Goal: Transaction & Acquisition: Purchase product/service

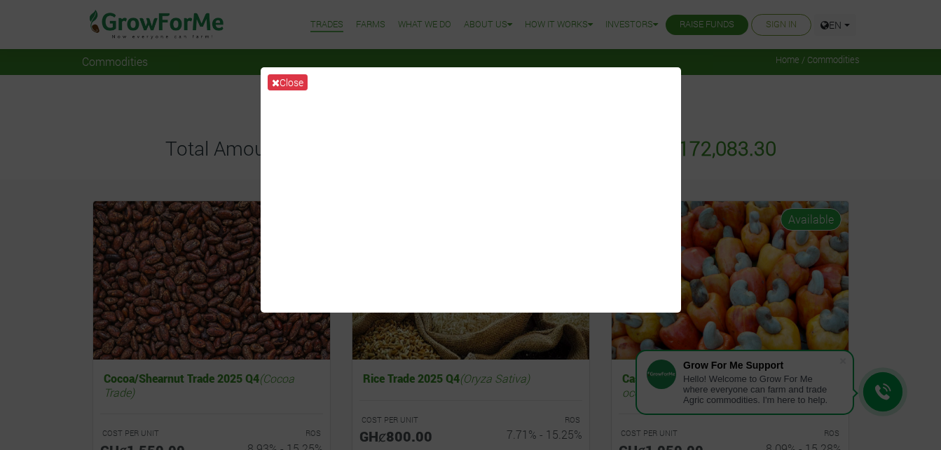
click at [727, 89] on div "Close" at bounding box center [470, 225] width 941 height 450
click at [158, 109] on div "Close" at bounding box center [470, 225] width 941 height 450
click at [275, 78] on icon at bounding box center [276, 83] width 8 height 10
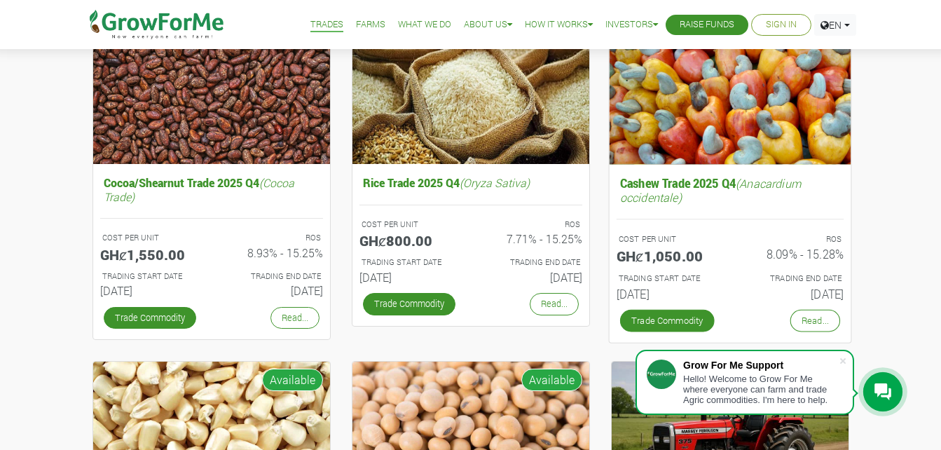
scroll to position [210, 0]
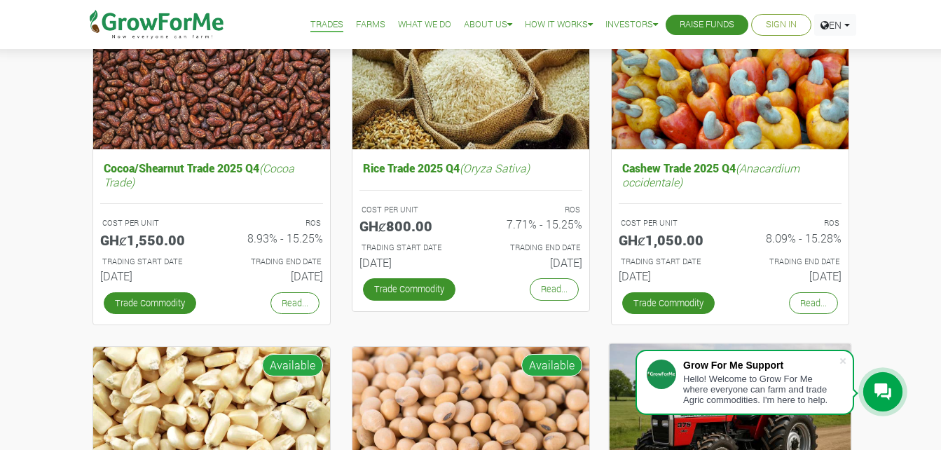
click at [843, 362] on span at bounding box center [843, 361] width 14 height 14
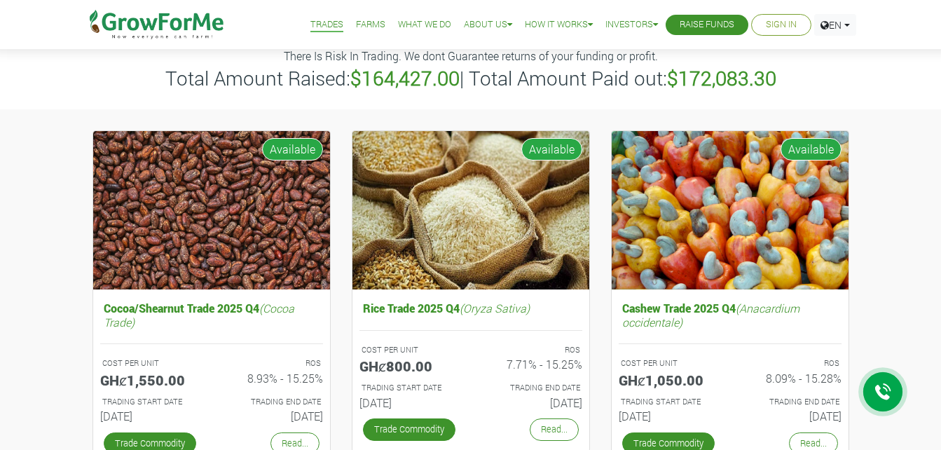
scroll to position [0, 0]
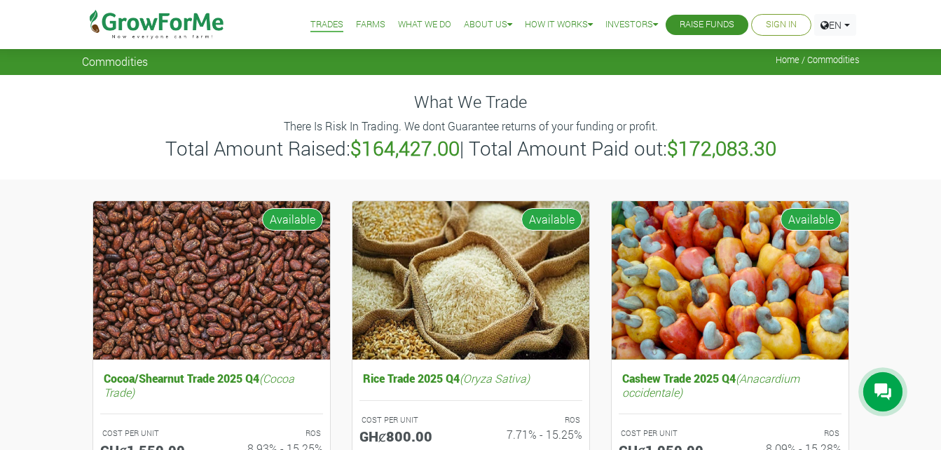
click at [362, 25] on link "Farms" at bounding box center [370, 25] width 29 height 15
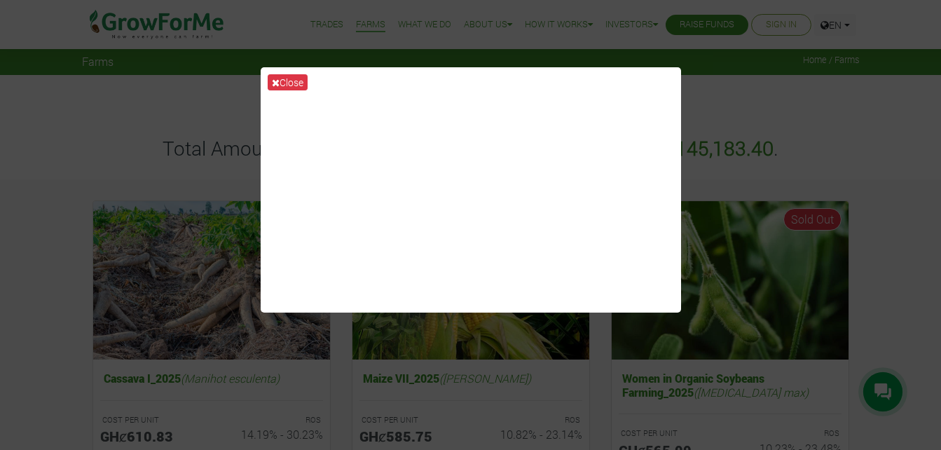
click at [273, 82] on icon at bounding box center [276, 83] width 8 height 10
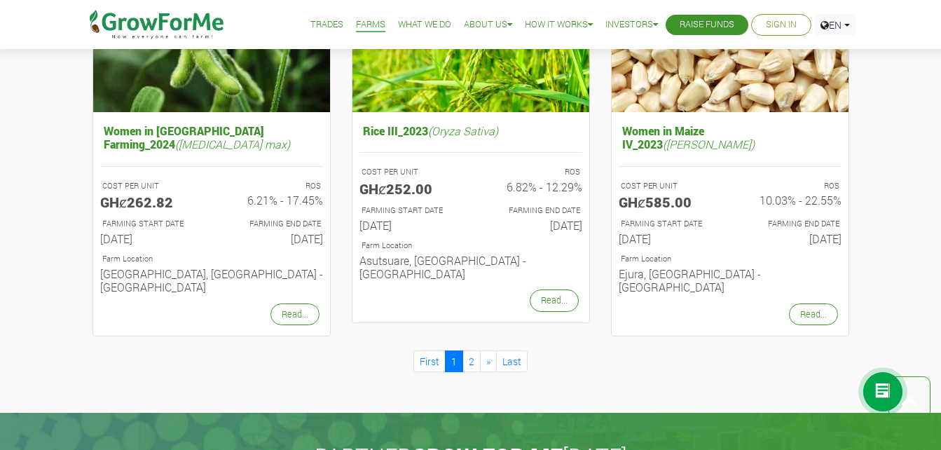
scroll to position [1472, 0]
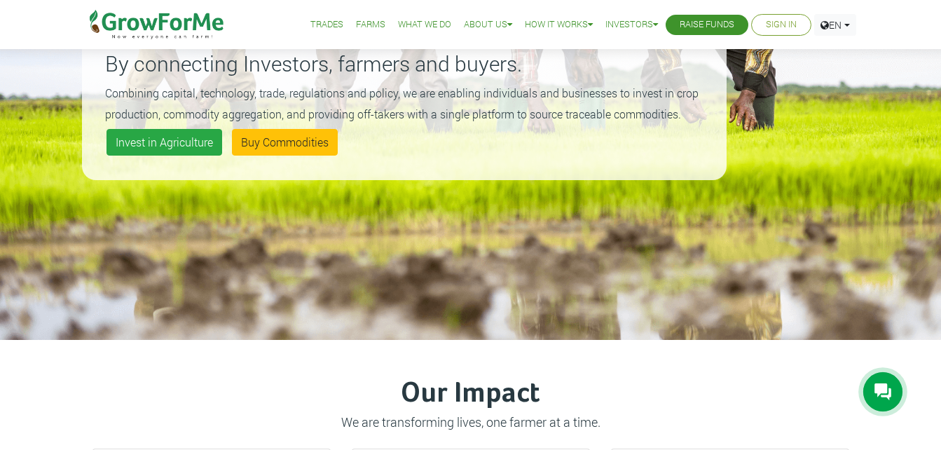
scroll to position [210, 0]
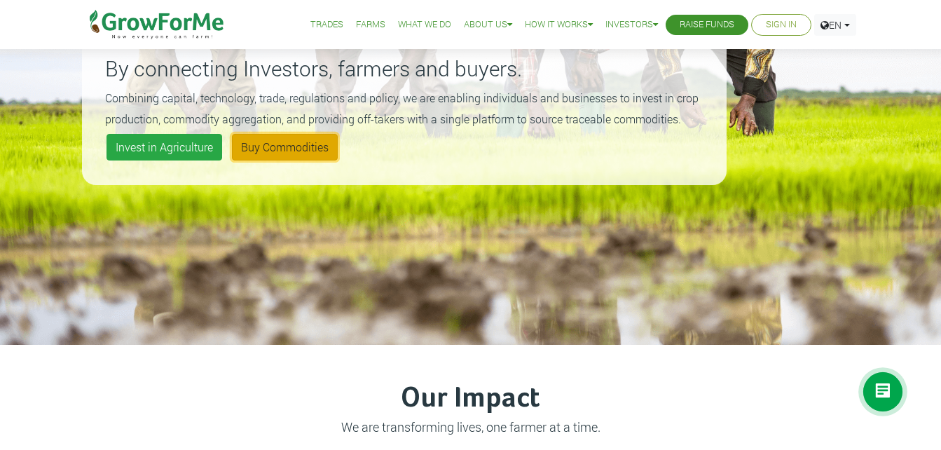
click at [298, 149] on link "Buy Commodities" at bounding box center [285, 147] width 106 height 27
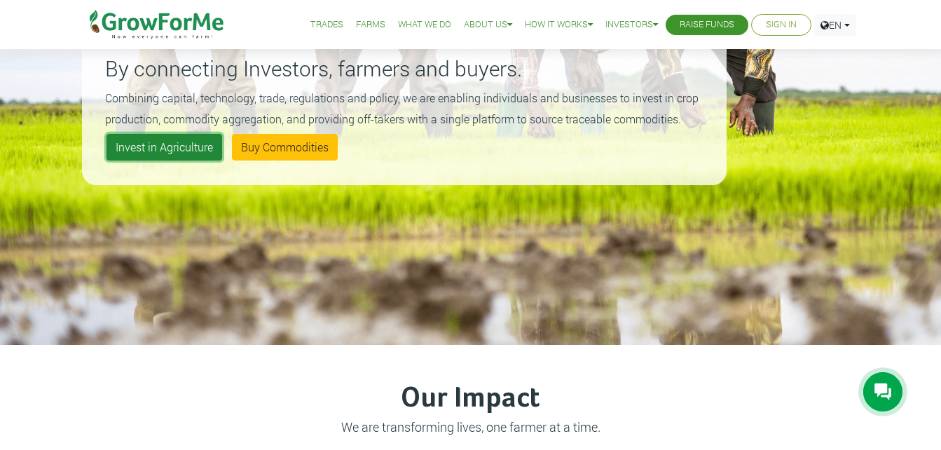
click at [159, 154] on link "Invest in Agriculture" at bounding box center [165, 147] width 116 height 27
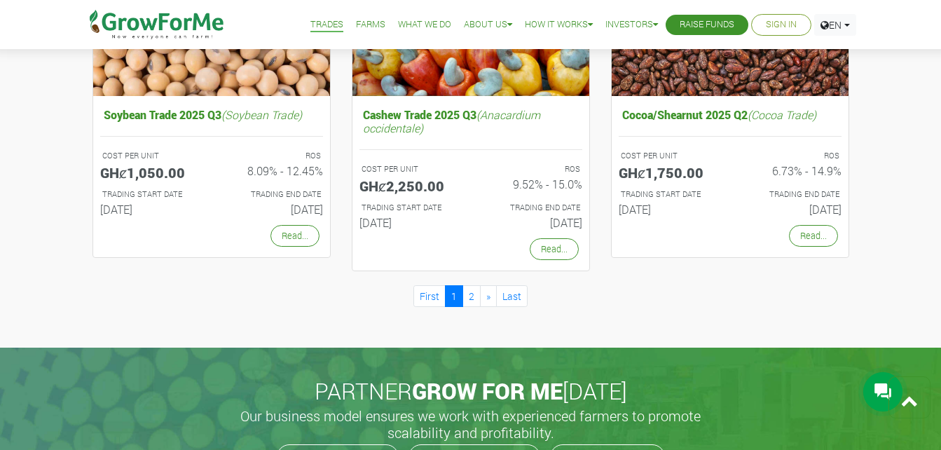
scroll to position [1331, 0]
